Goal: Task Accomplishment & Management: Use online tool/utility

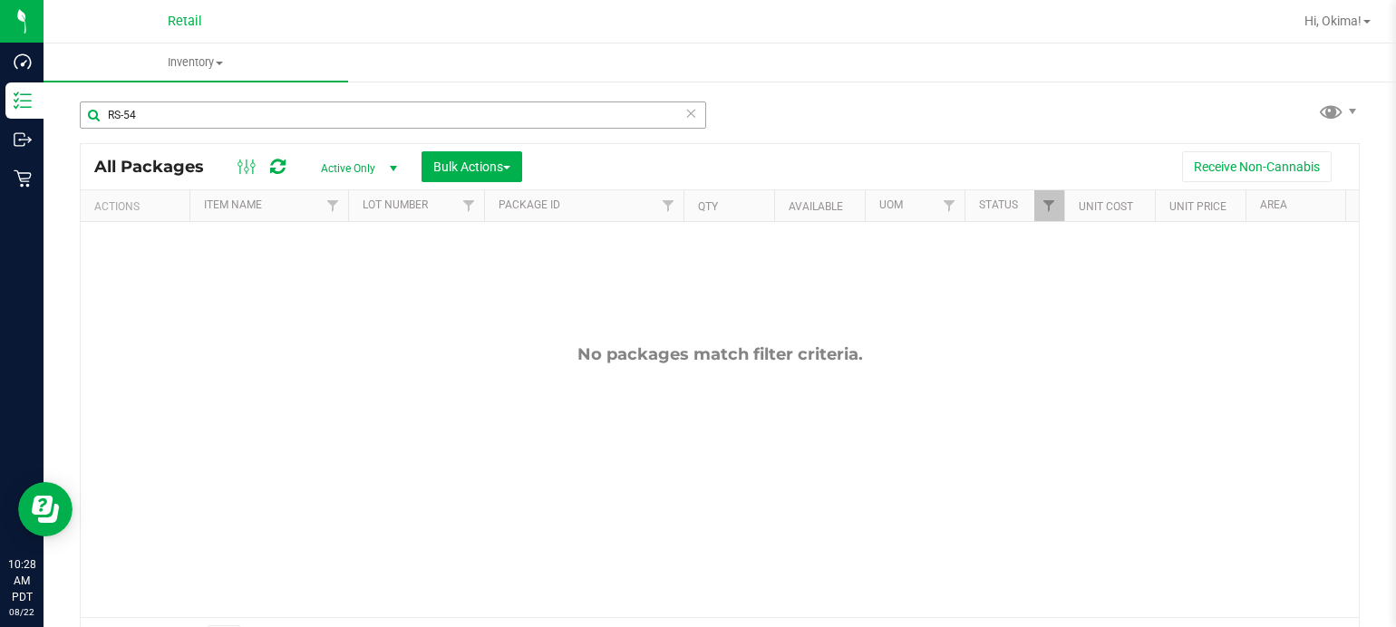
click at [697, 120] on input "RS-54" at bounding box center [393, 115] width 626 height 27
type input "RS-54"
click at [687, 120] on icon at bounding box center [690, 113] width 13 height 22
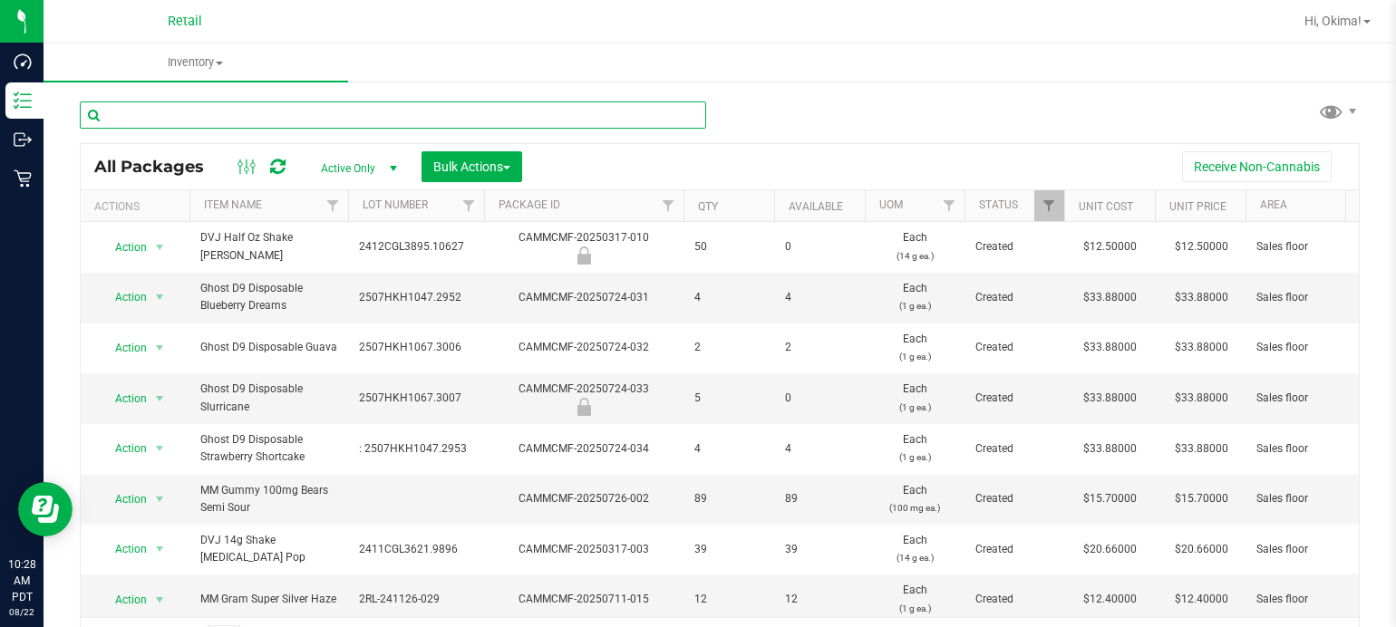
click at [218, 116] on input "text" at bounding box center [393, 115] width 626 height 27
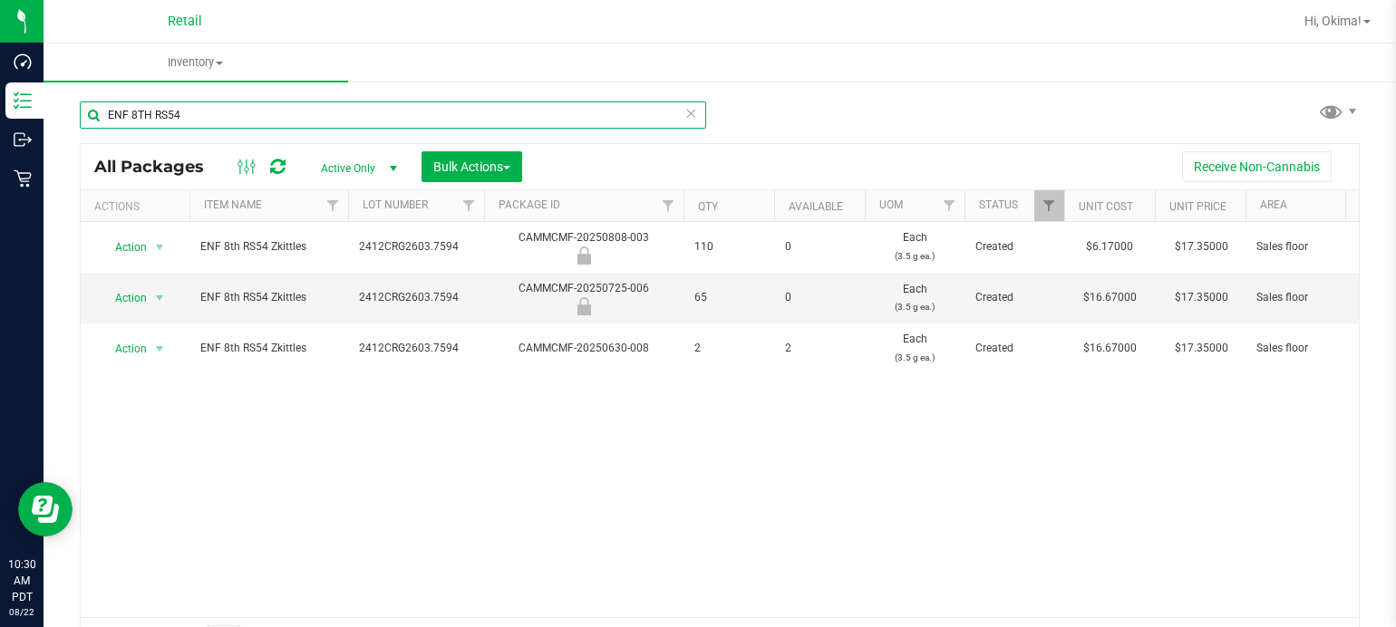
type input "ENF 8TH RS54"
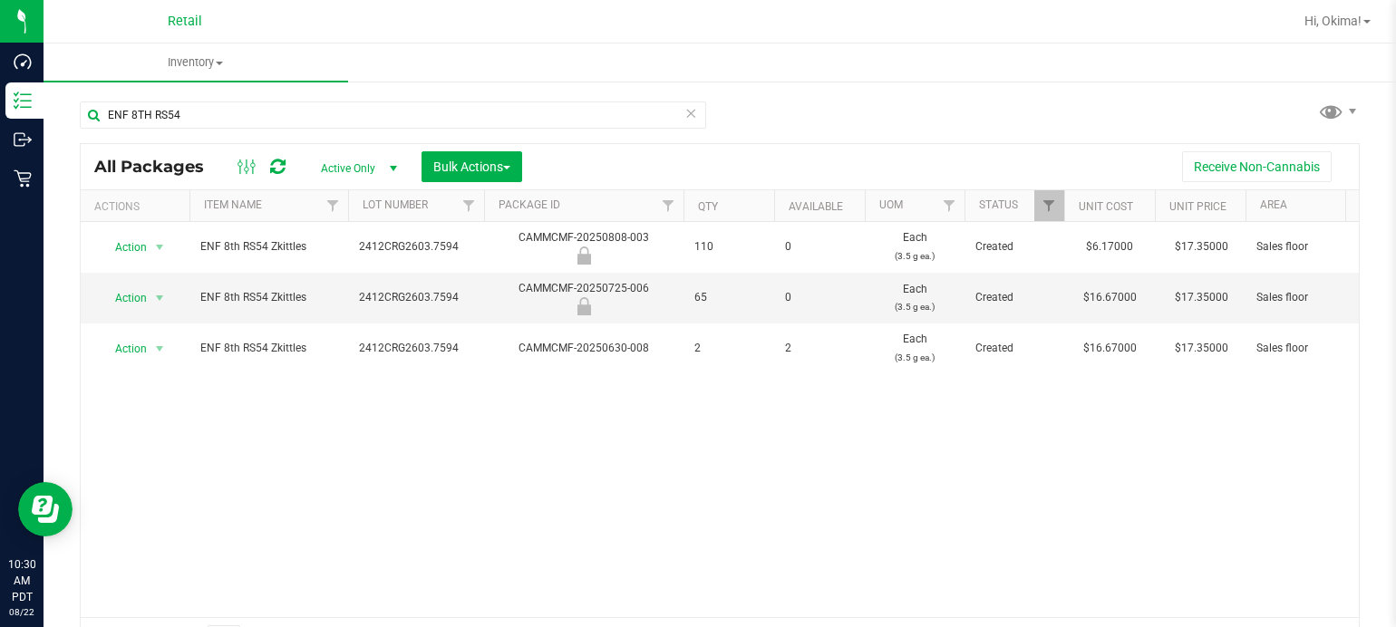
click at [684, 111] on icon at bounding box center [690, 113] width 13 height 22
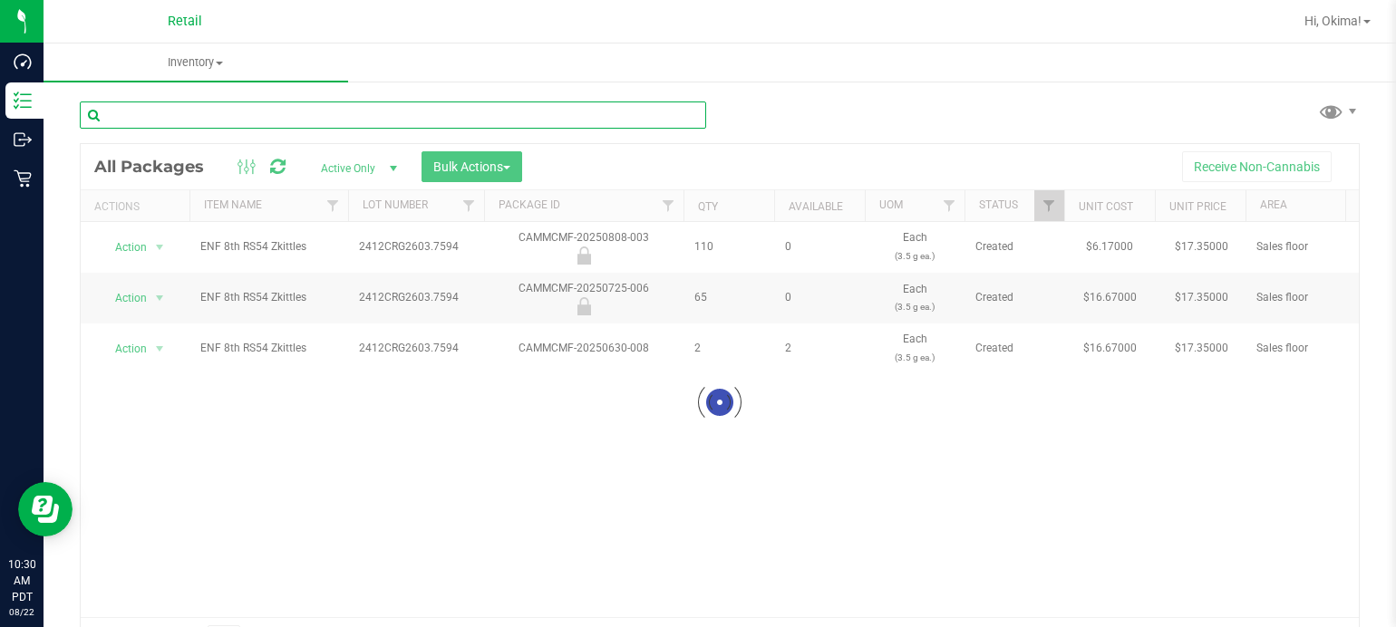
click at [198, 114] on input "text" at bounding box center [393, 115] width 626 height 27
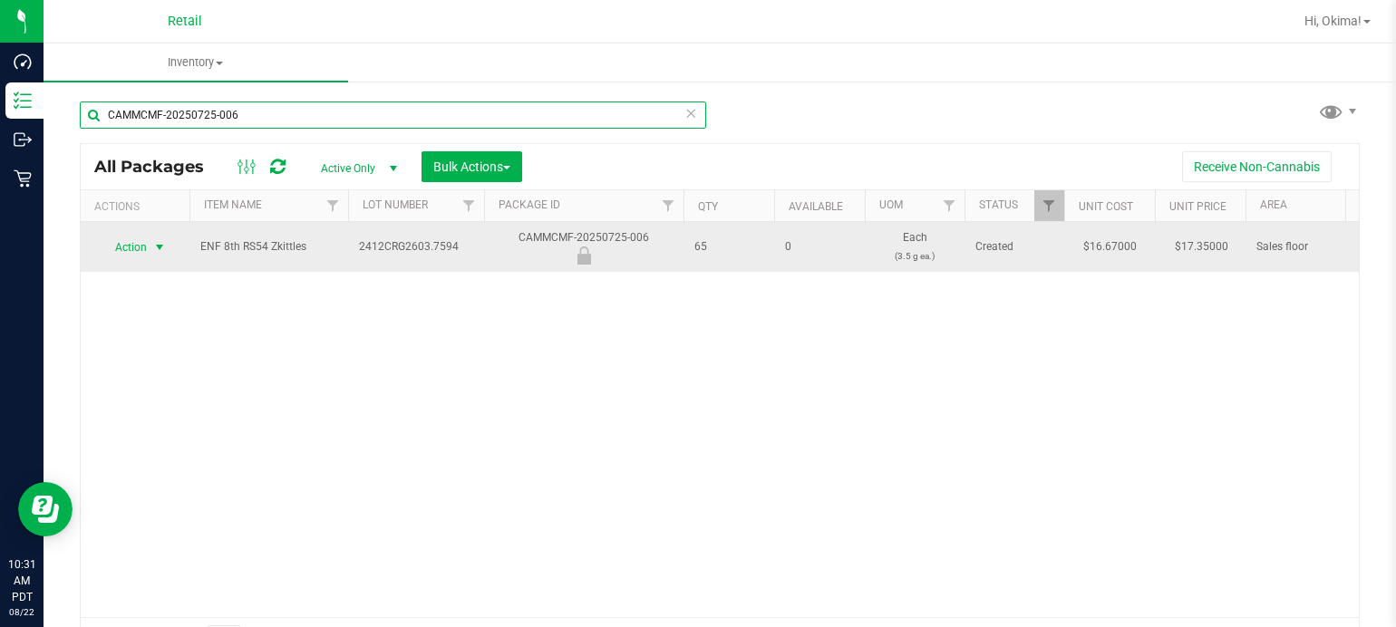
type input "CAMMCMF-20250725-006"
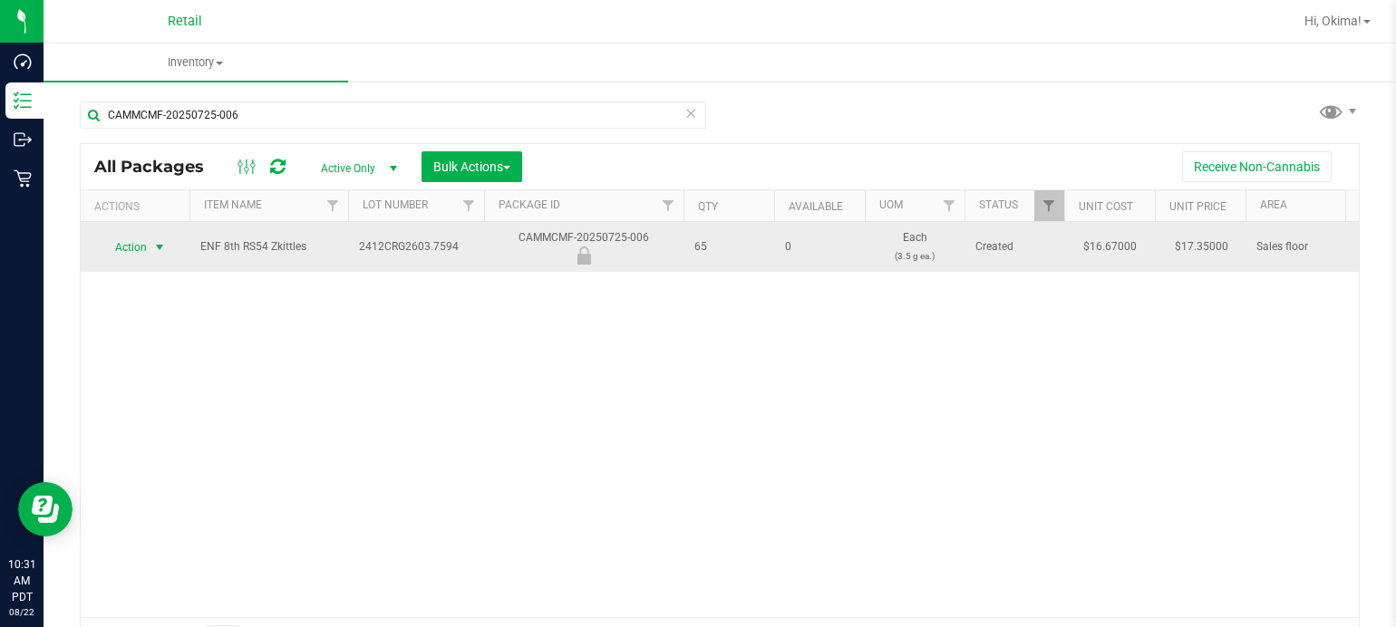
click at [160, 243] on span "select" at bounding box center [159, 247] width 15 height 15
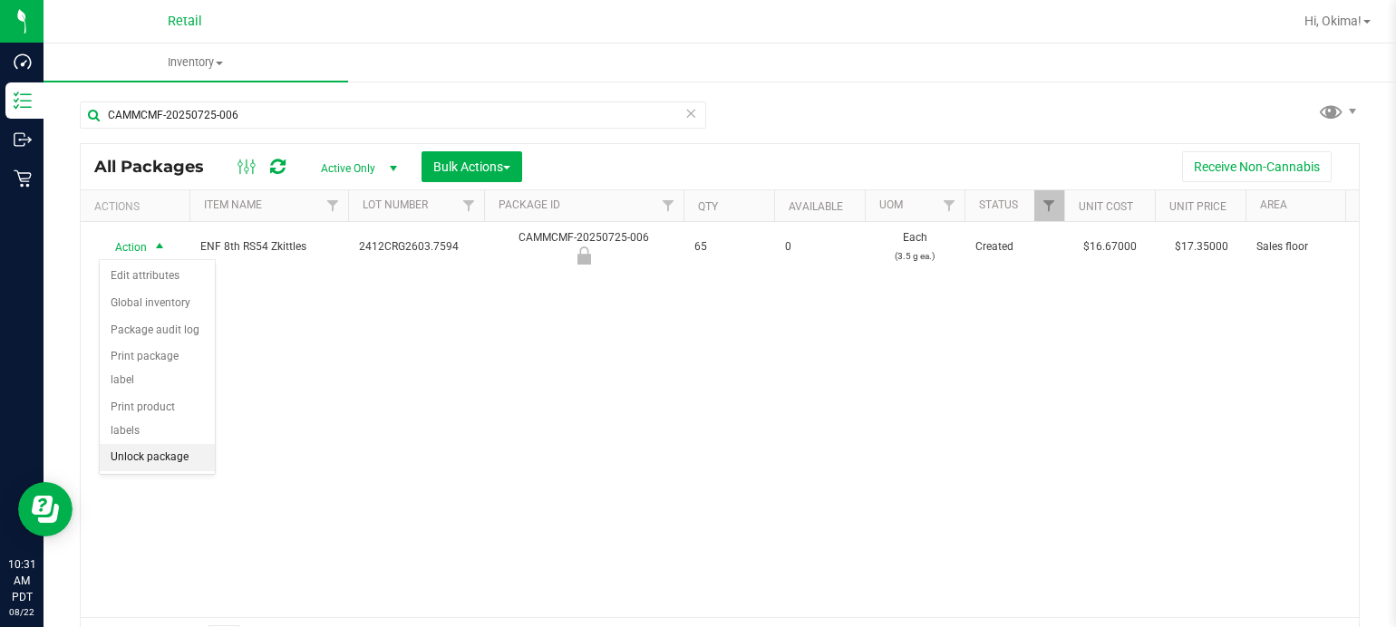
click at [177, 444] on li "Unlock package" at bounding box center [157, 457] width 115 height 27
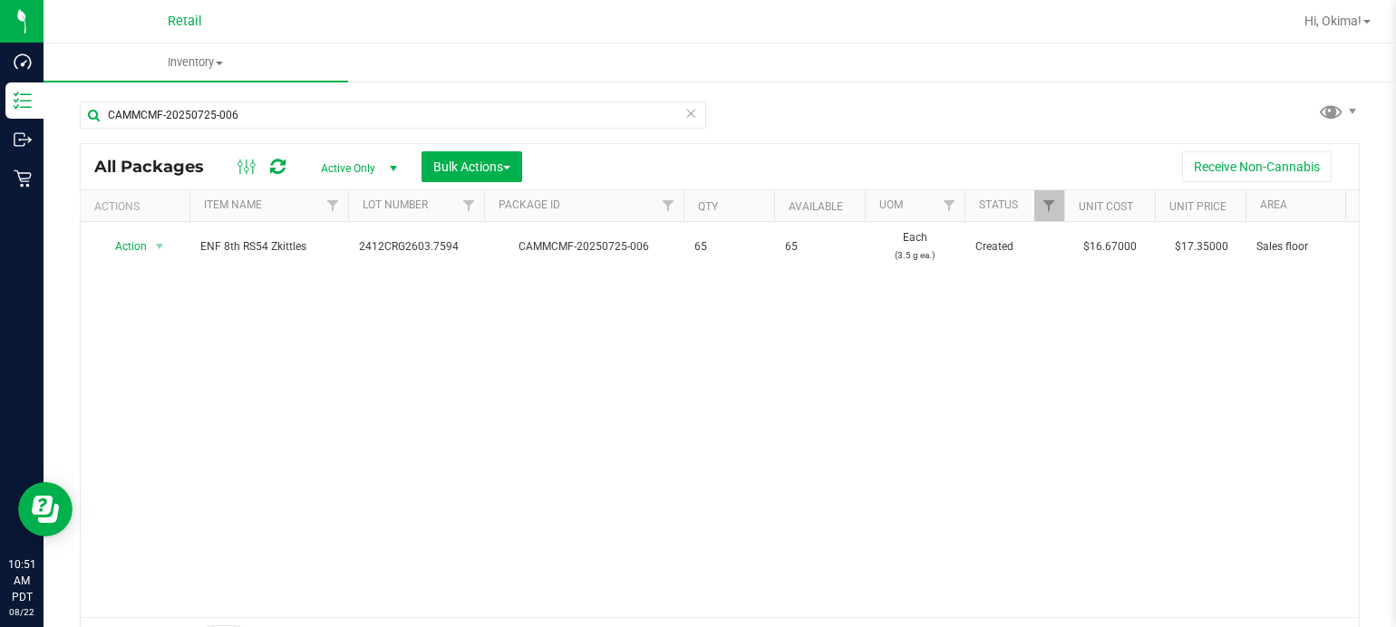
click at [758, 453] on div "Action Action Create package Edit attributes Global inventory Lock package Pack…" at bounding box center [720, 419] width 1278 height 395
click at [687, 105] on icon at bounding box center [690, 113] width 13 height 22
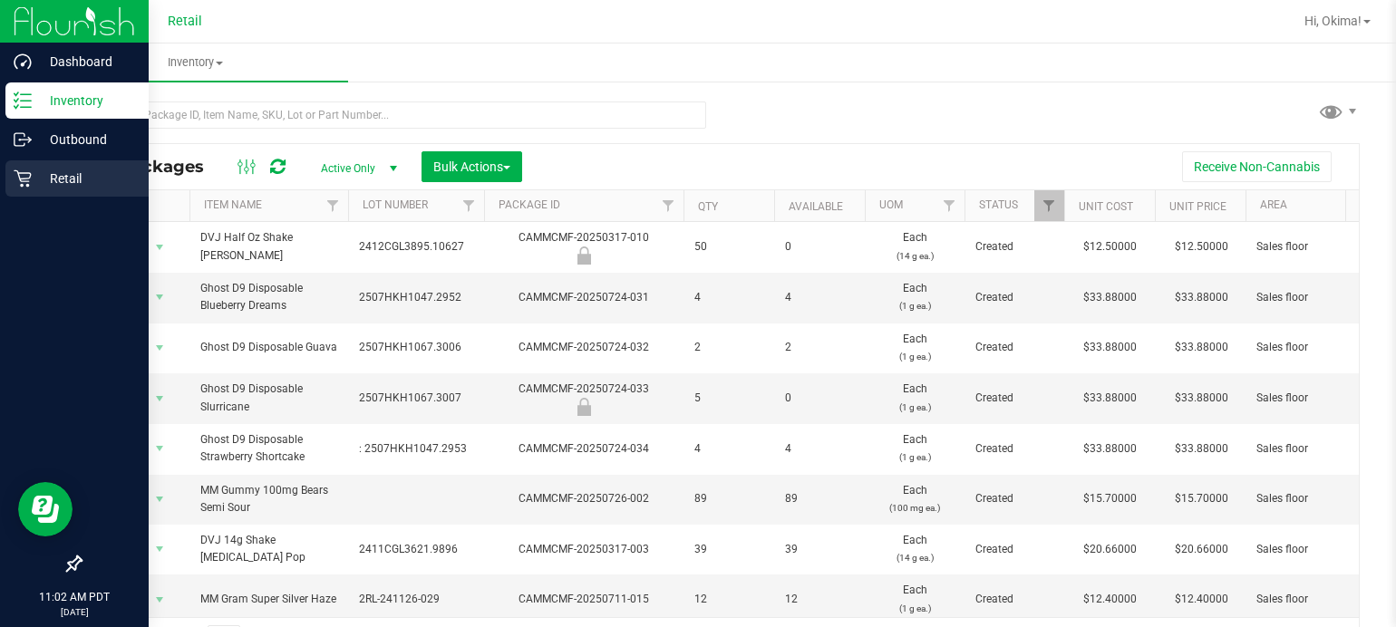
click at [18, 185] on icon at bounding box center [23, 178] width 18 height 18
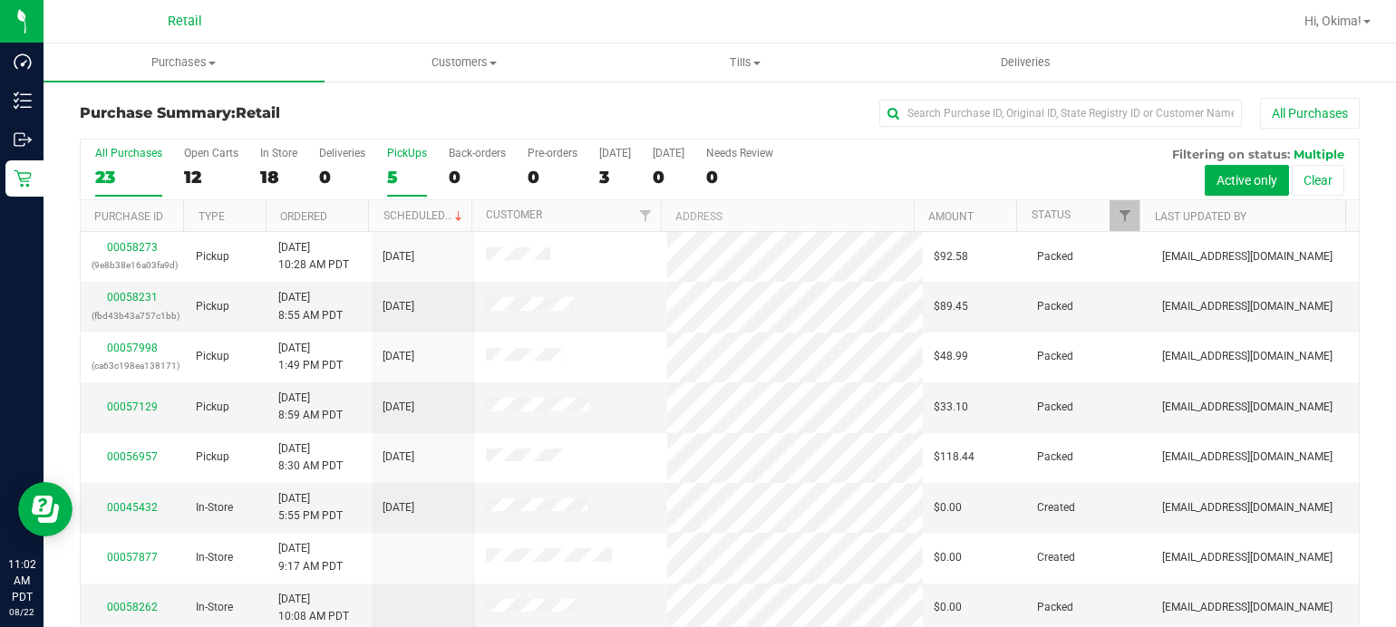
click at [396, 165] on label "PickUps 5" at bounding box center [407, 172] width 40 height 50
click at [0, 0] on input "PickUps 5" at bounding box center [0, 0] width 0 height 0
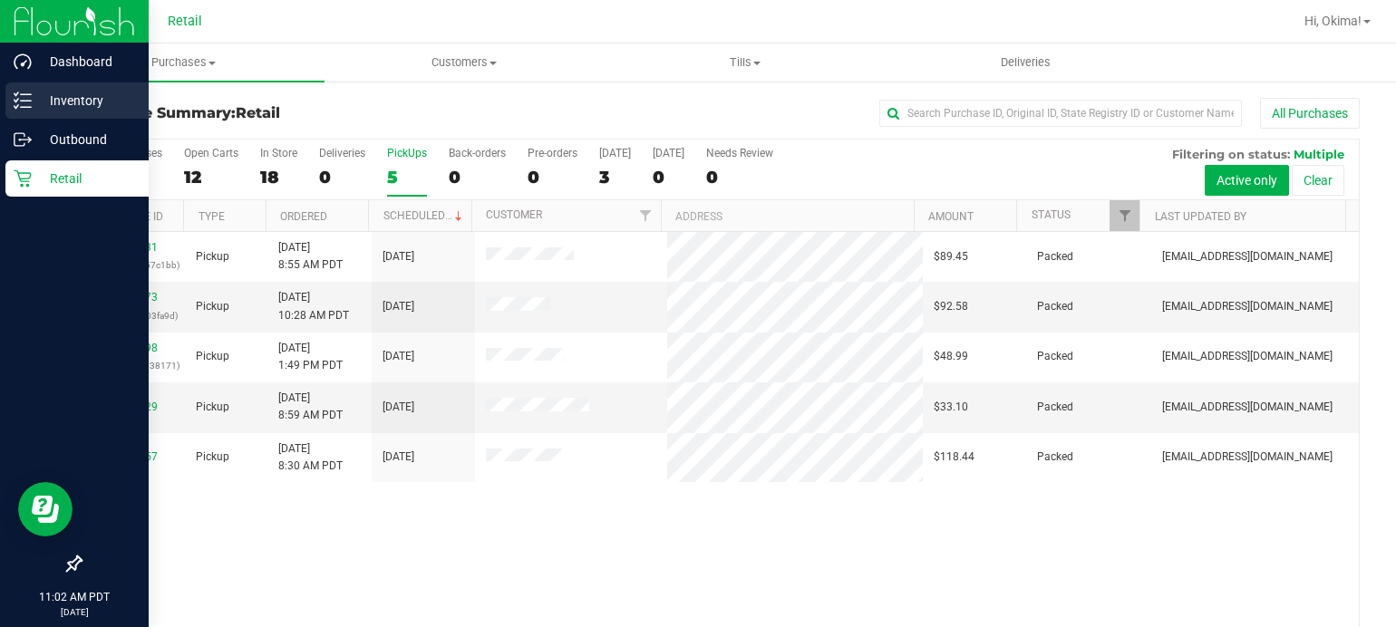
click at [25, 101] on line at bounding box center [26, 101] width 10 height 0
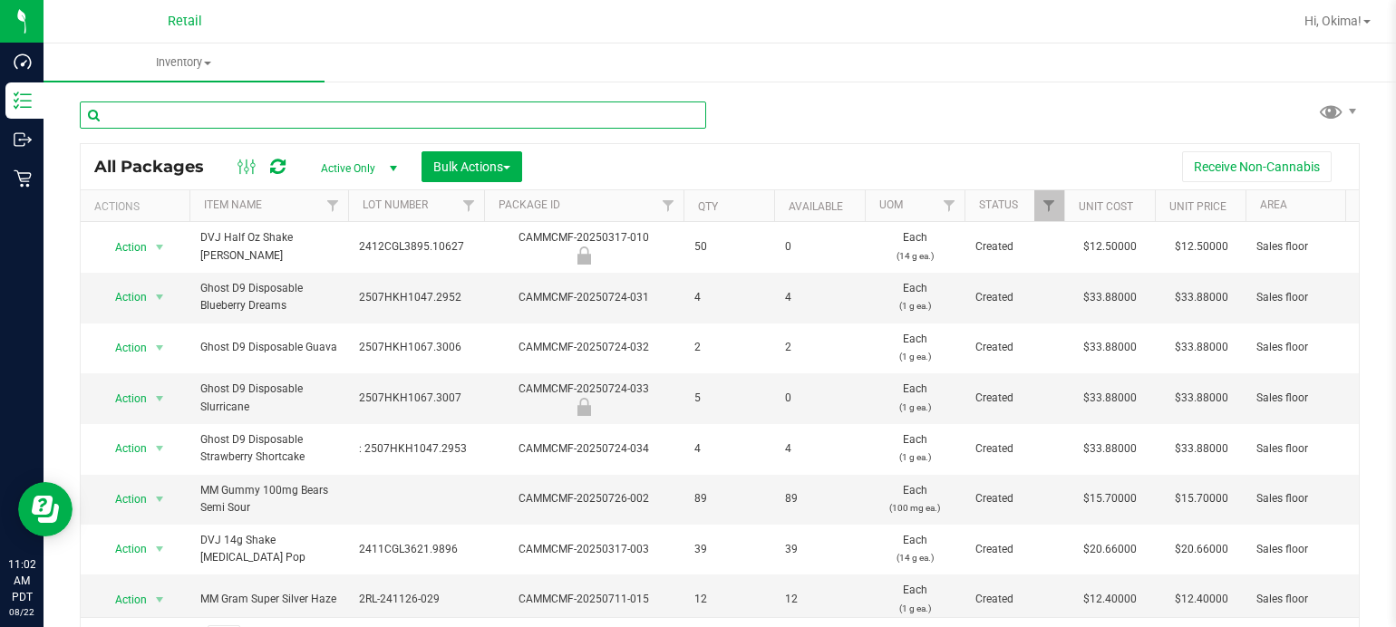
click at [270, 116] on input "text" at bounding box center [393, 115] width 626 height 27
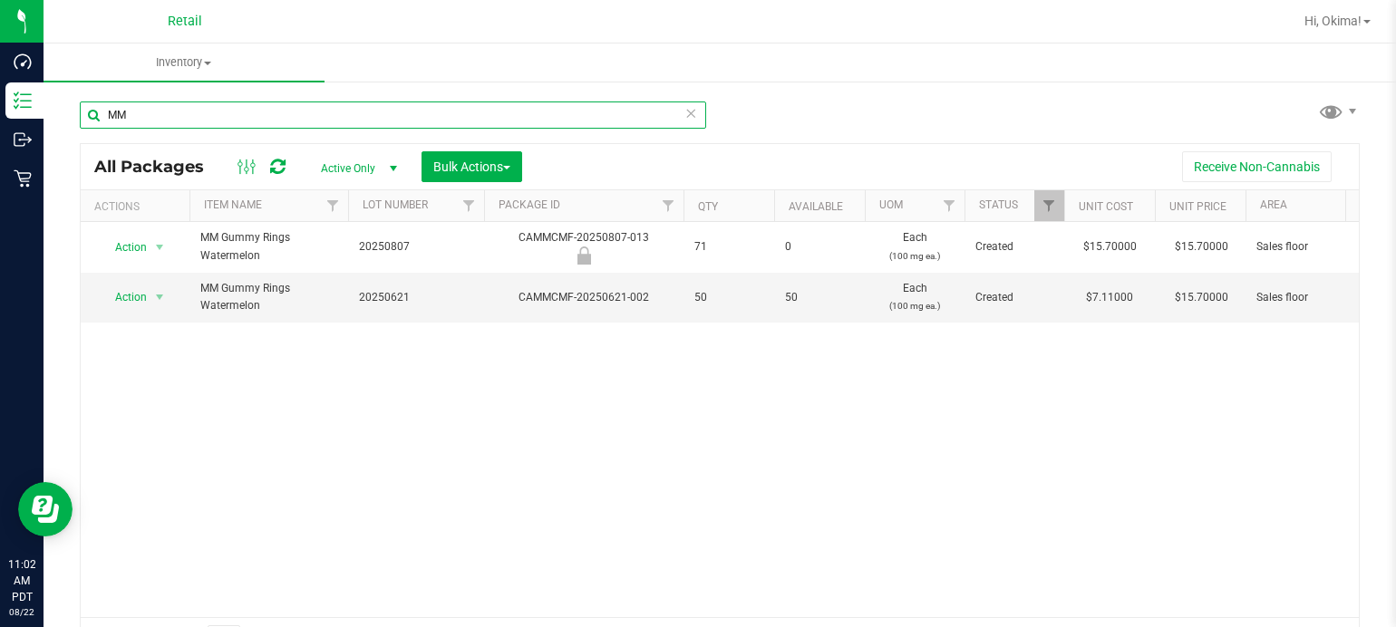
type input "M"
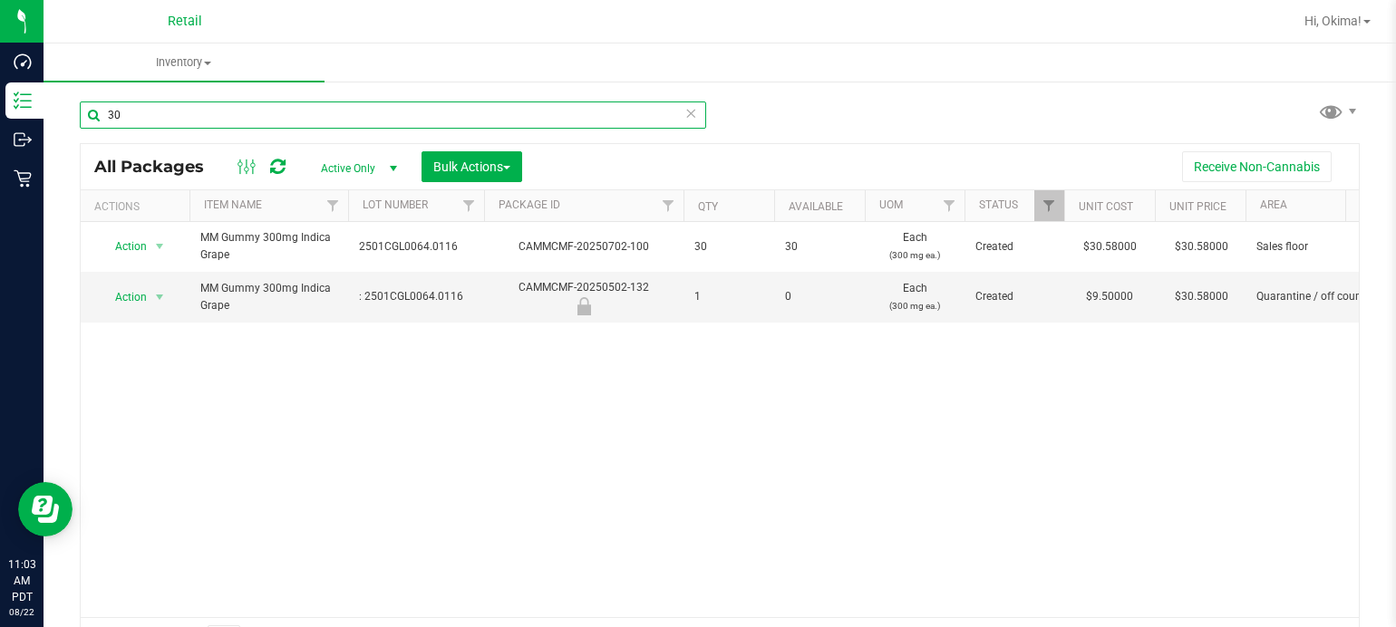
type input "3"
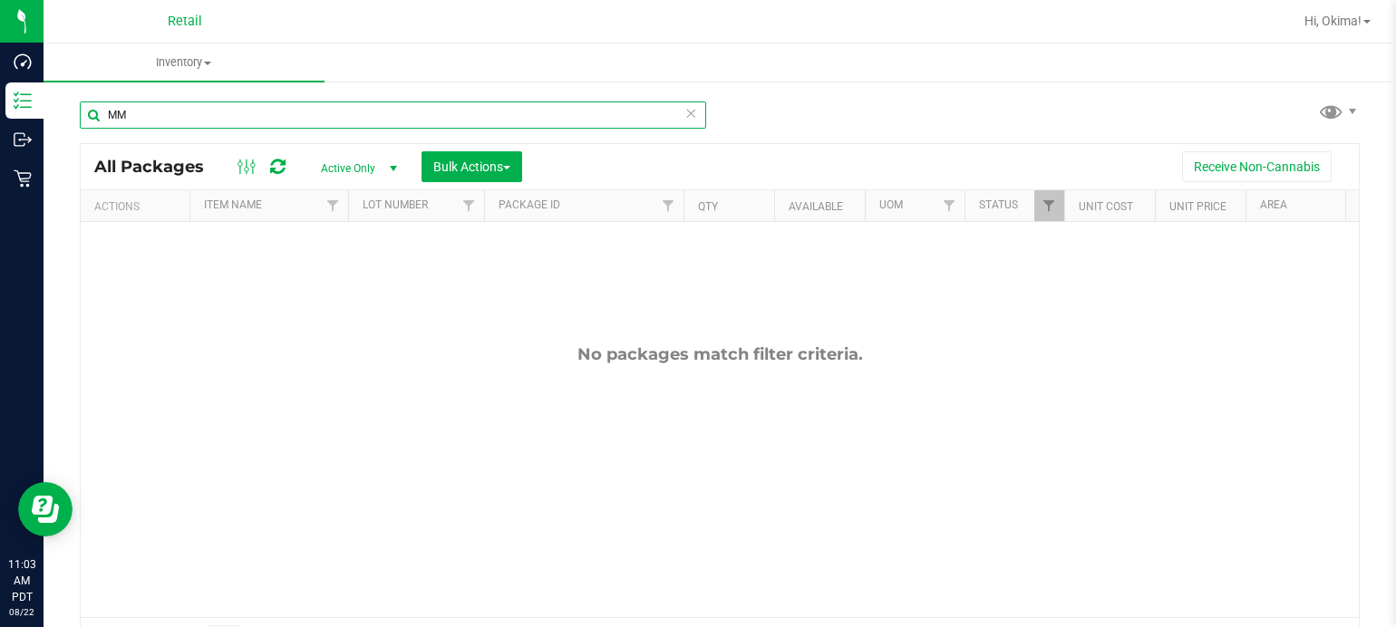
type input "M"
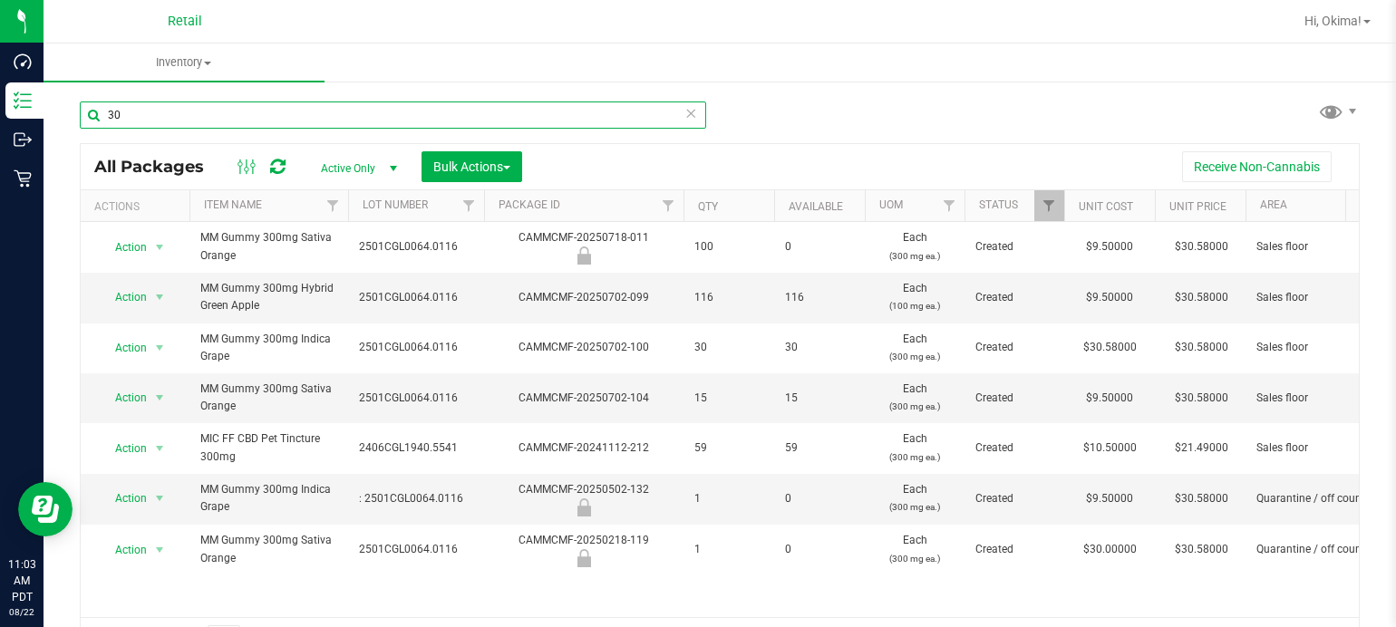
type input "3"
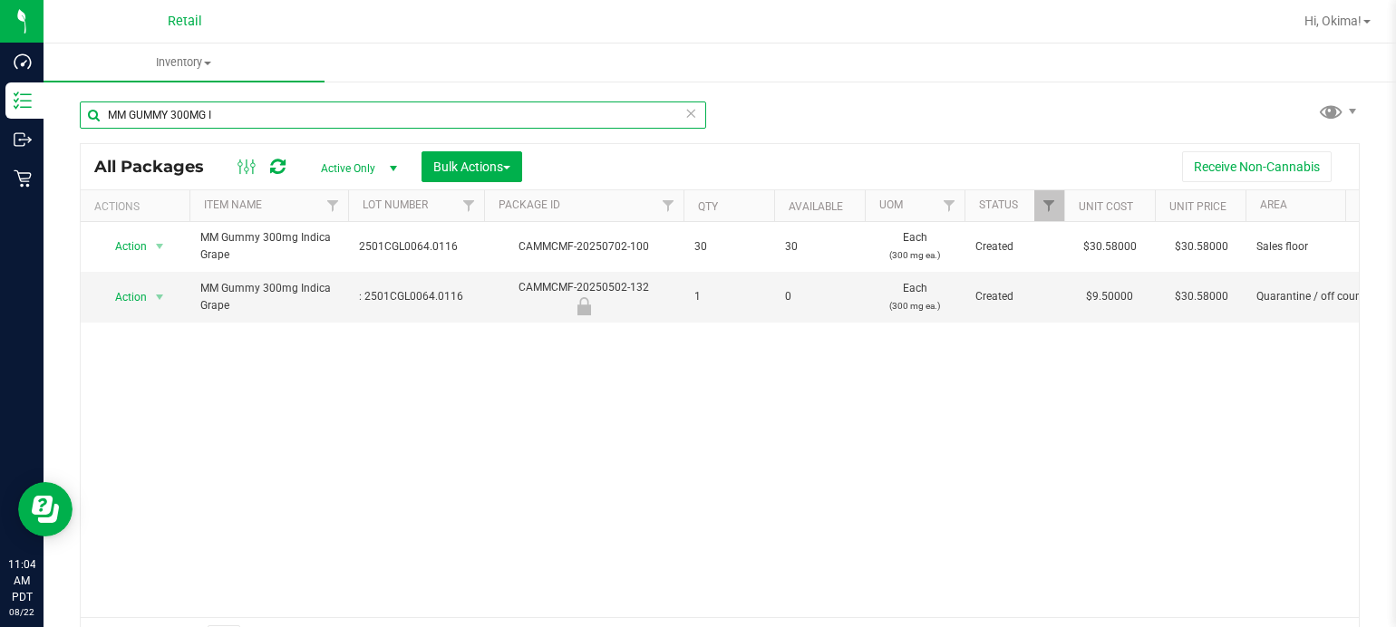
type input "MM GUMMY 300MG I"
